Goal: Information Seeking & Learning: Learn about a topic

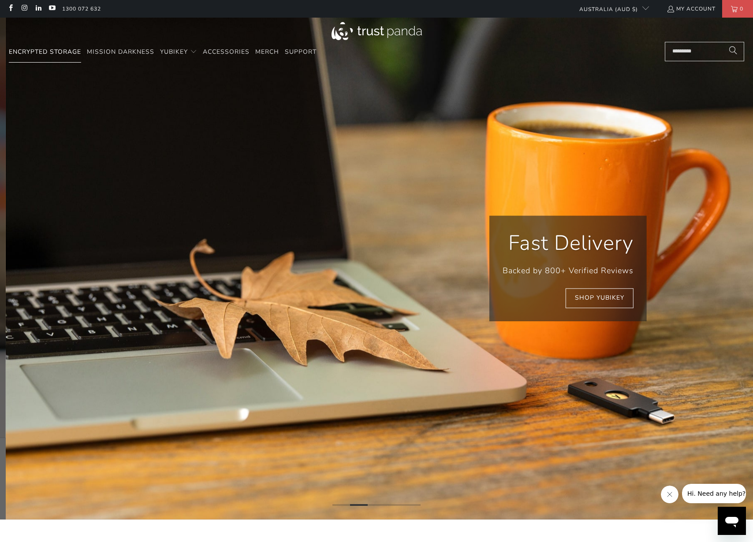
click at [45, 56] on link "Encrypted Storage" at bounding box center [45, 52] width 72 height 21
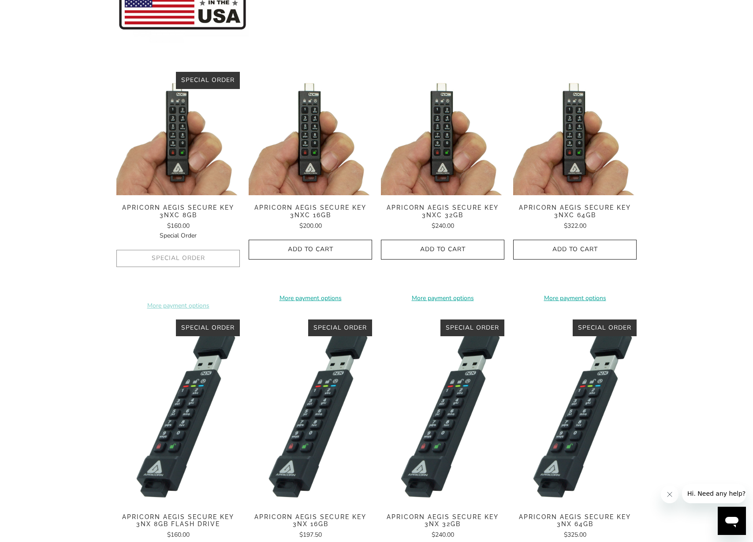
scroll to position [216, 0]
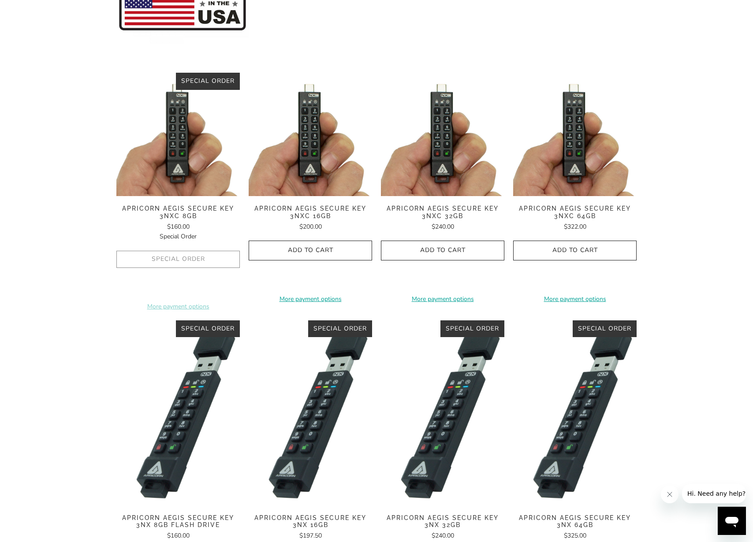
click at [567, 128] on img at bounding box center [574, 134] width 123 height 123
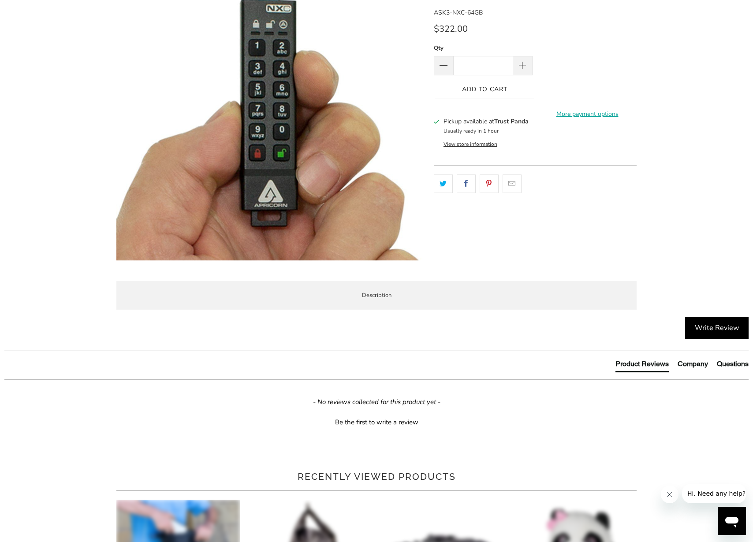
scroll to position [130, 0]
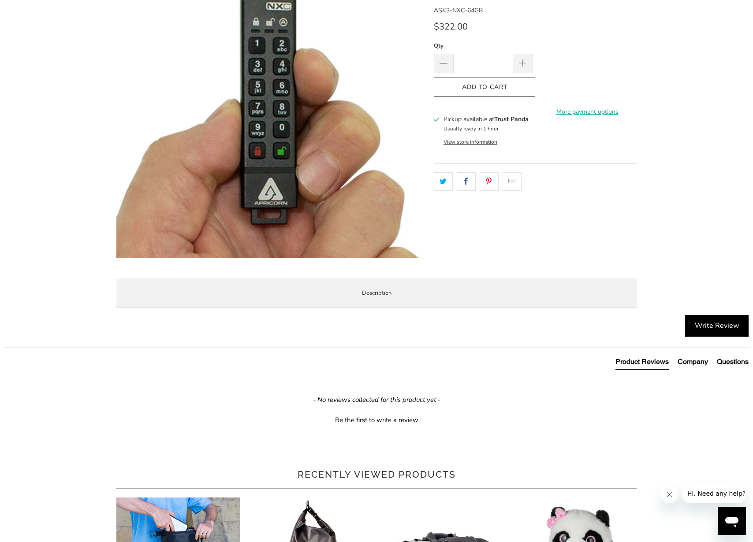
click at [0, 0] on span "Specifications" at bounding box center [0, 0] width 0 height 0
click at [0, 0] on span "Overview" at bounding box center [0, 0] width 0 height 0
click at [0, 0] on span "Enterprise and Government" at bounding box center [0, 0] width 0 height 0
click at [0, 0] on span "Local Service & Support" at bounding box center [0, 0] width 0 height 0
click at [0, 0] on li "Specifications" at bounding box center [0, 0] width 0 height 0
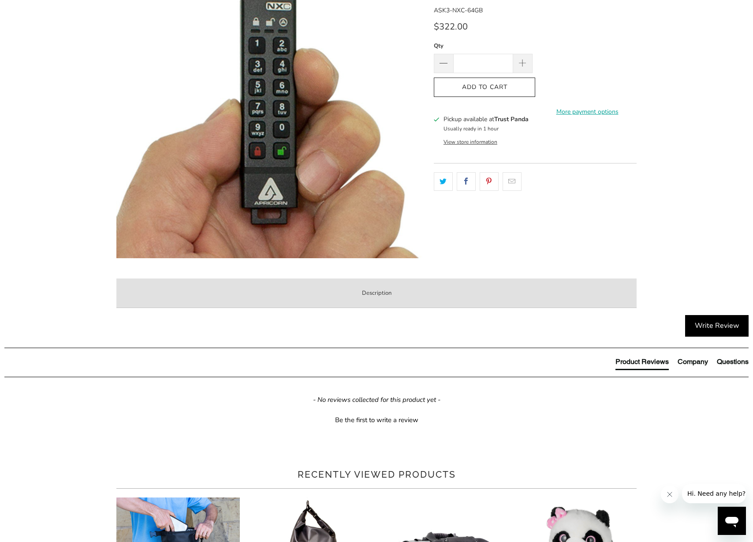
click at [426, 295] on label "Description" at bounding box center [376, 294] width 520 height 30
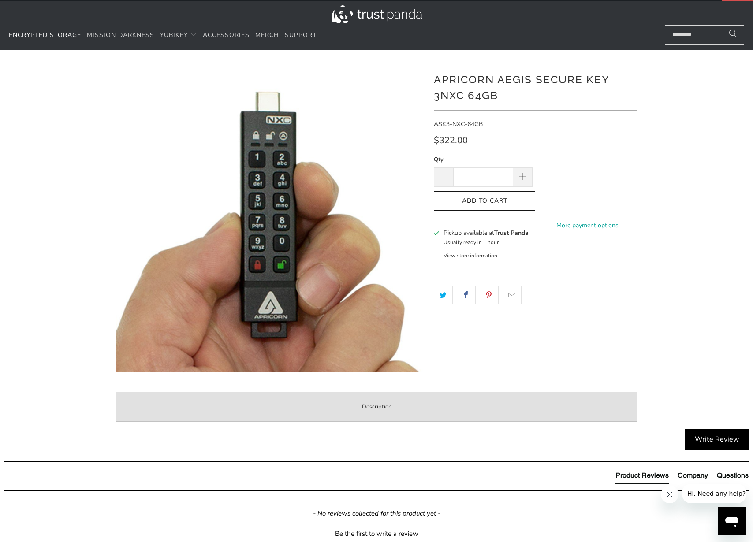
scroll to position [0, 0]
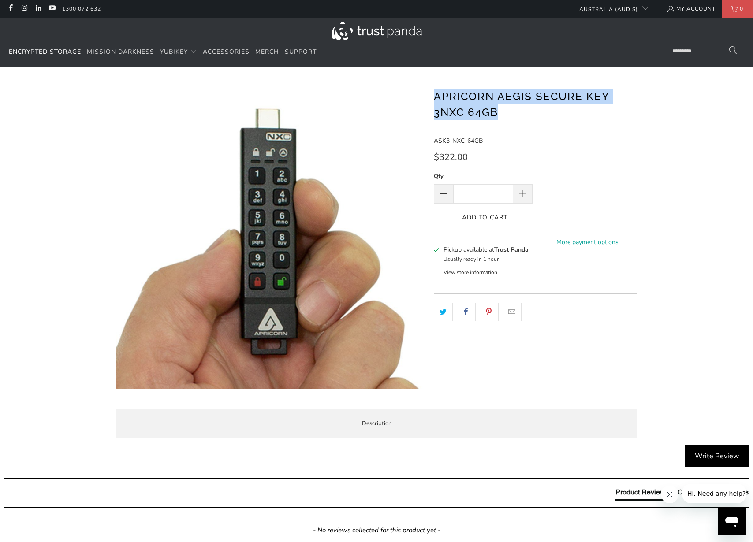
drag, startPoint x: 513, startPoint y: 117, endPoint x: 435, endPoint y: 96, distance: 80.4
click at [435, 96] on h1 "Apricorn Aegis Secure Key 3NXC 64GB" at bounding box center [535, 103] width 203 height 33
drag, startPoint x: 433, startPoint y: 95, endPoint x: 499, endPoint y: 115, distance: 69.2
click at [499, 115] on h1 "Apricorn Aegis Secure Key 3NXC 64GB" at bounding box center [535, 103] width 203 height 33
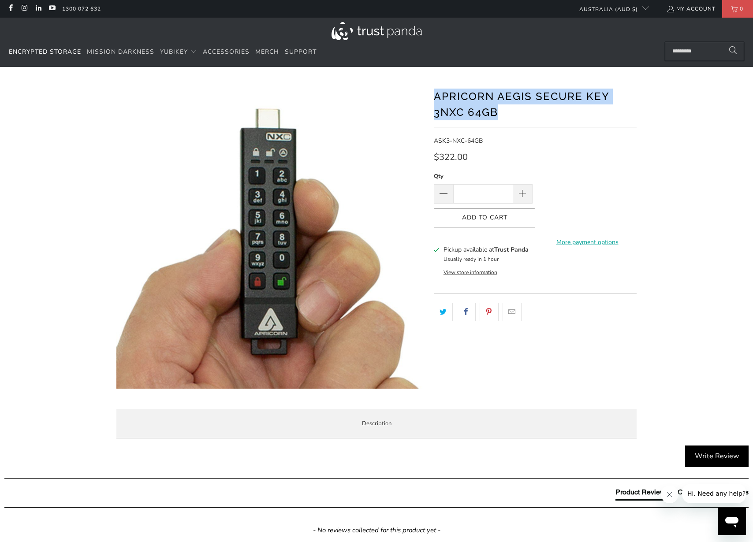
click at [500, 115] on h1 "Apricorn Aegis Secure Key 3NXC 64GB" at bounding box center [535, 103] width 203 height 33
